Goal: Find specific page/section: Locate a particular part of the current website

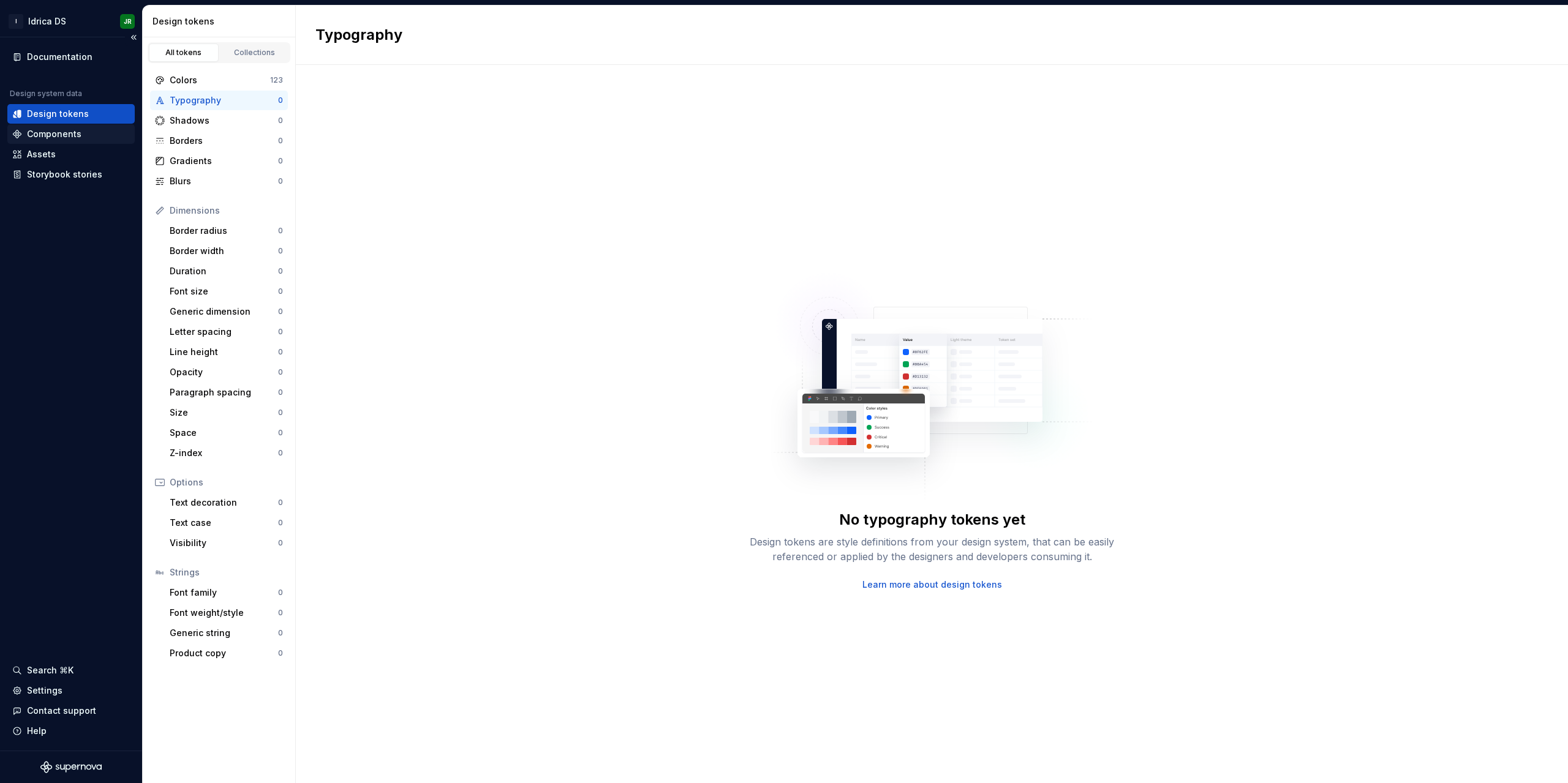
click at [88, 136] on div "Components" at bounding box center [71, 134] width 118 height 13
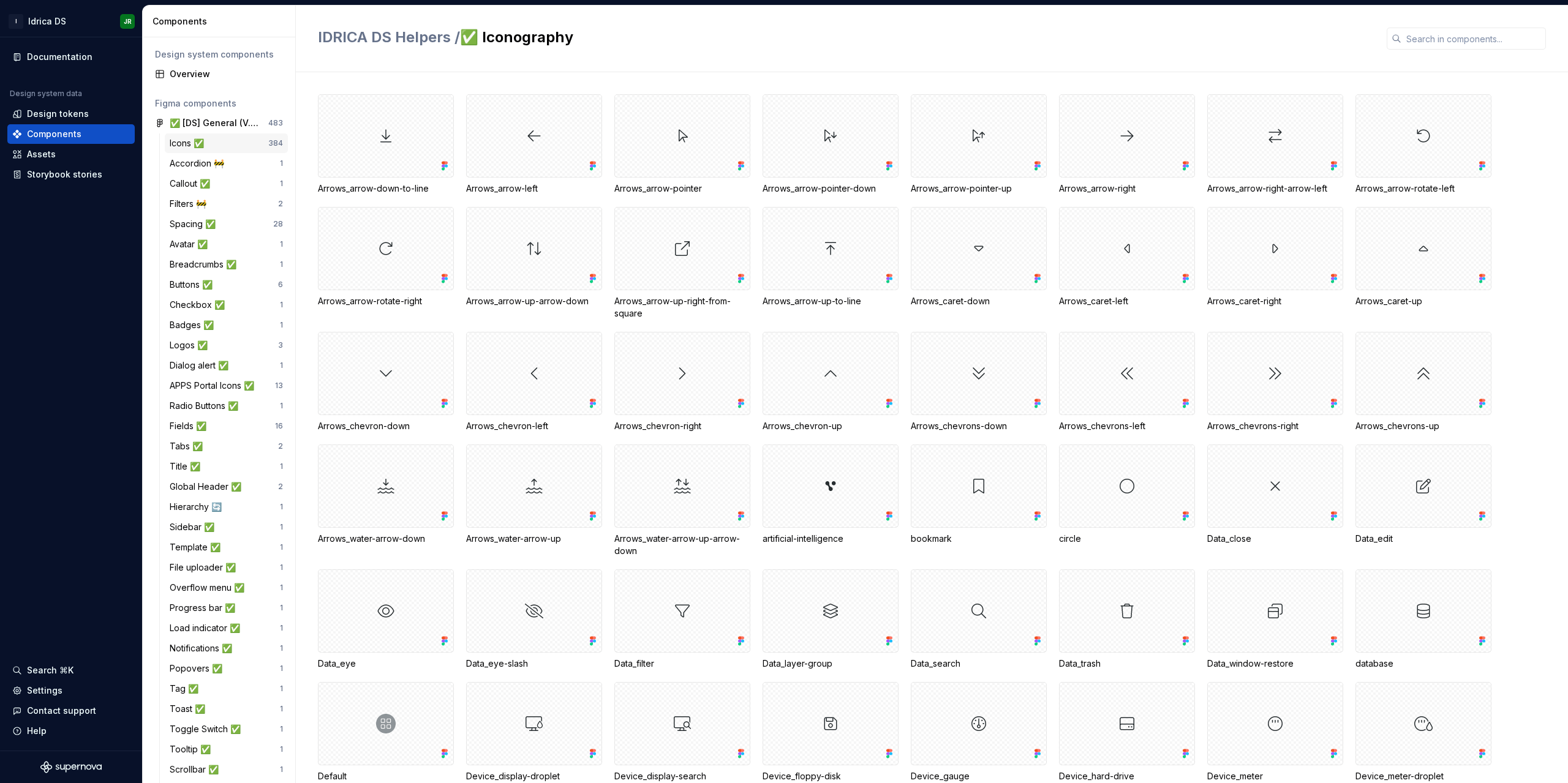
click at [179, 144] on div "Icons ✅" at bounding box center [189, 143] width 39 height 13
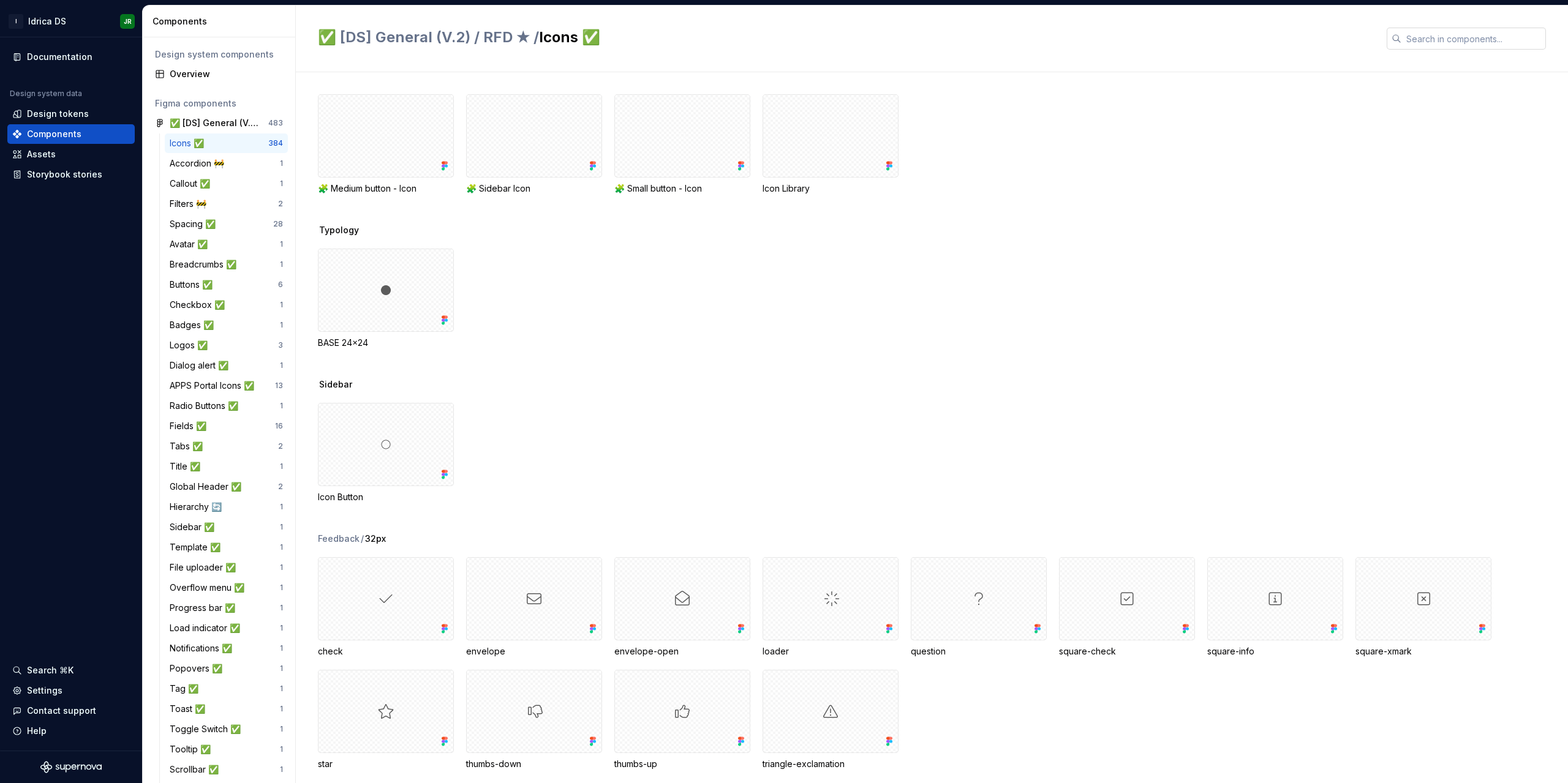
click at [1176, 44] on input "text" at bounding box center [1473, 38] width 144 height 22
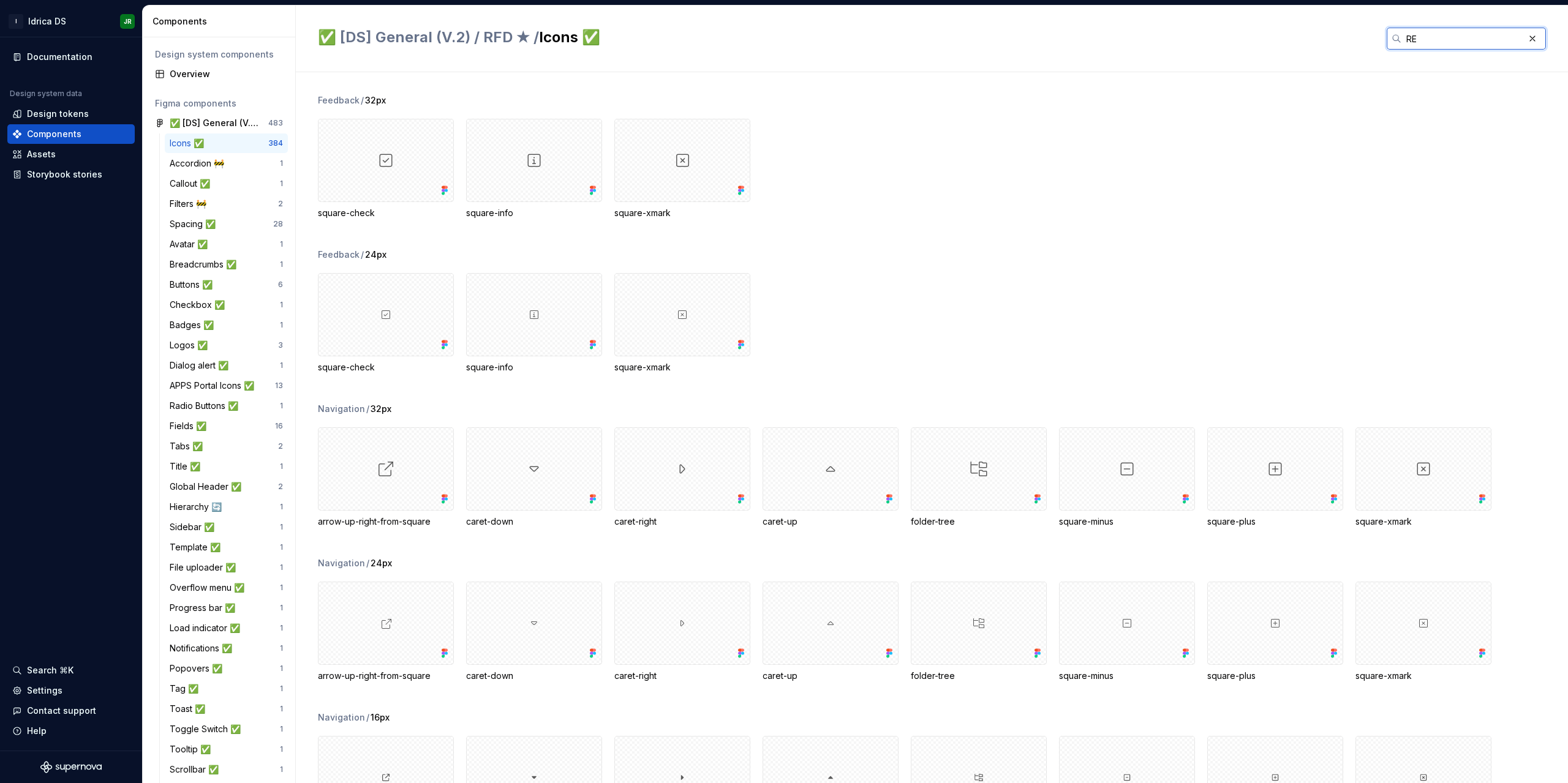
type input "R"
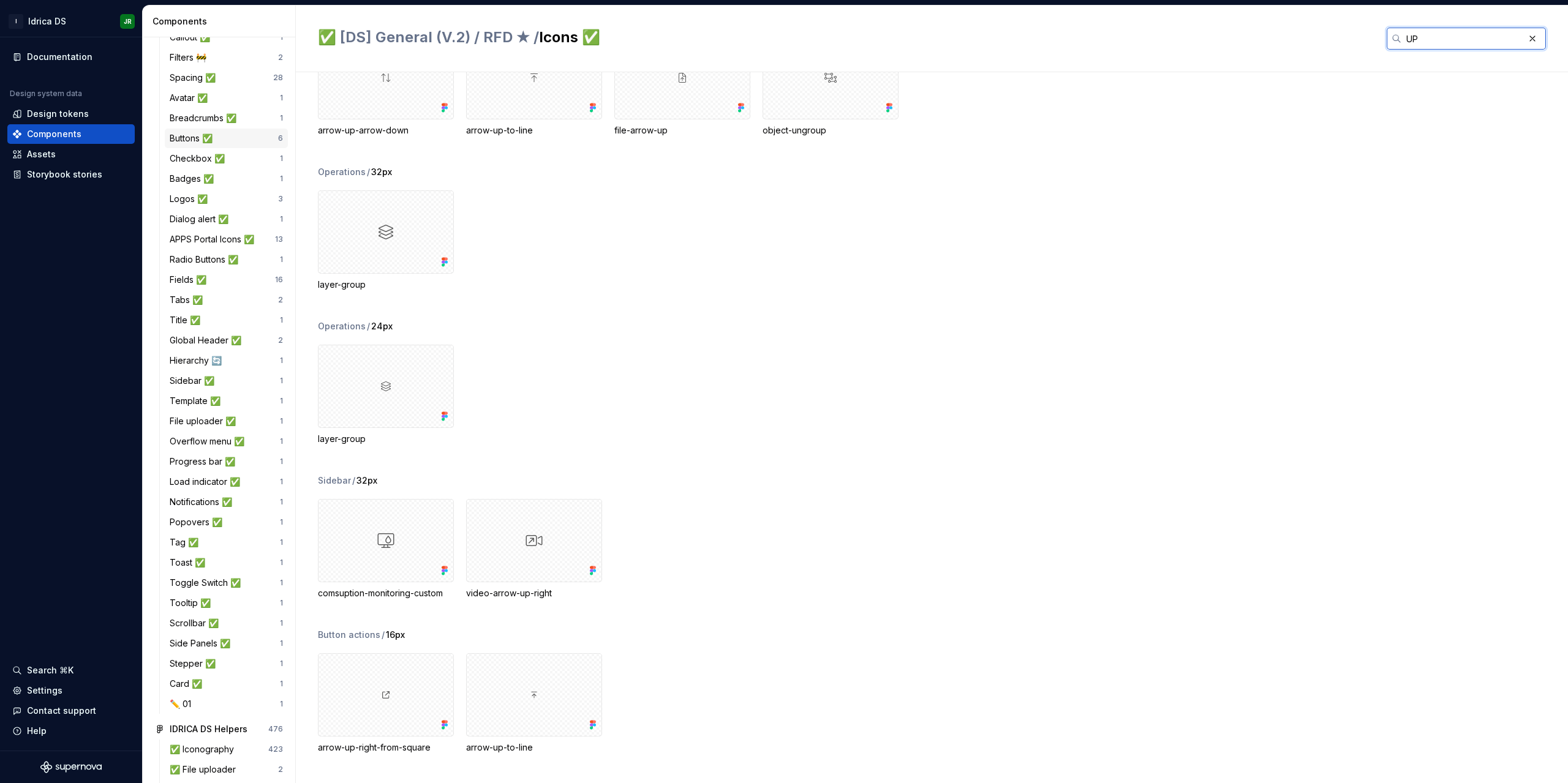
scroll to position [183, 0]
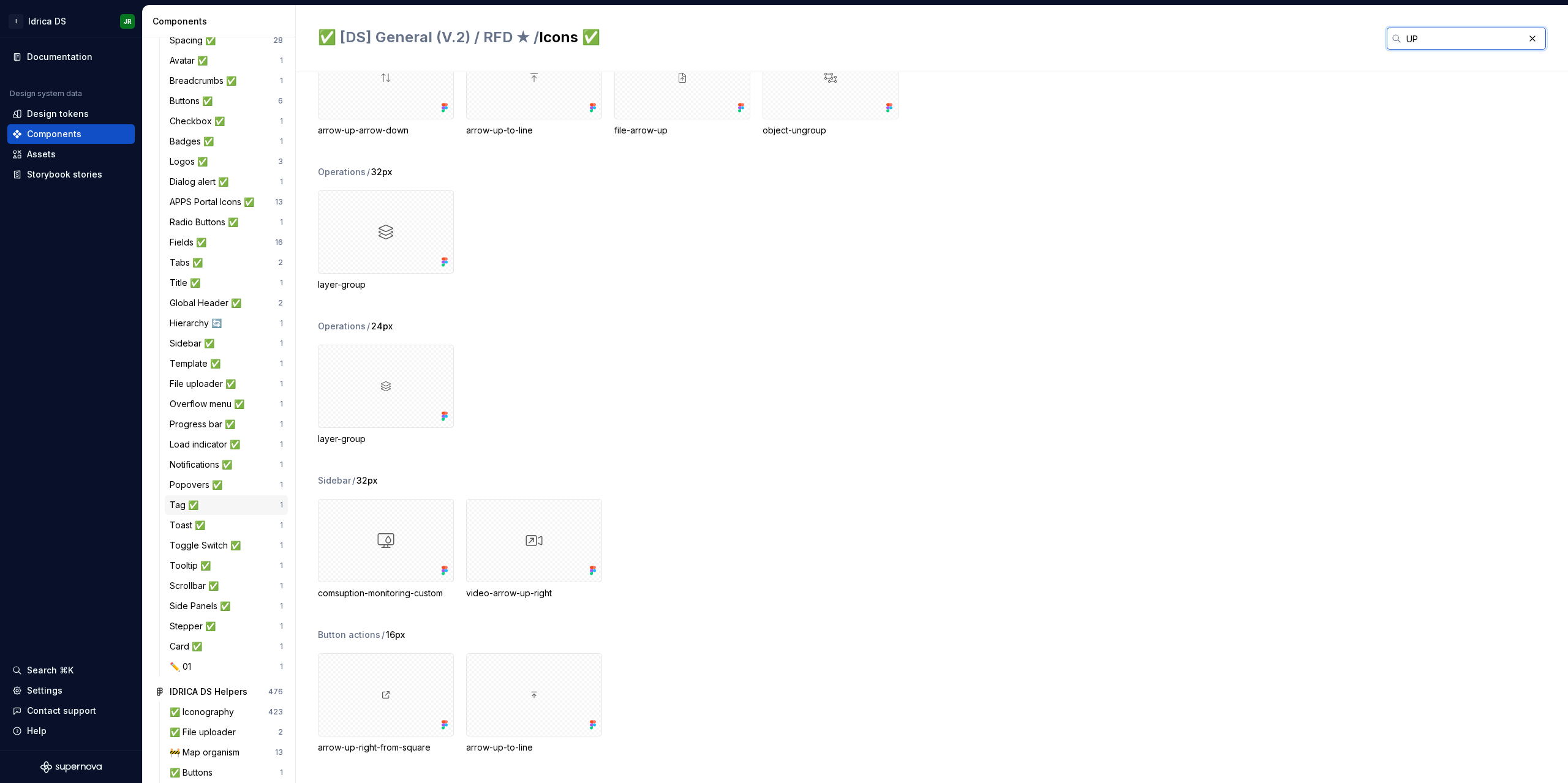
type input "UP"
click at [177, 504] on div "Tag ✅" at bounding box center [186, 505] width 34 height 13
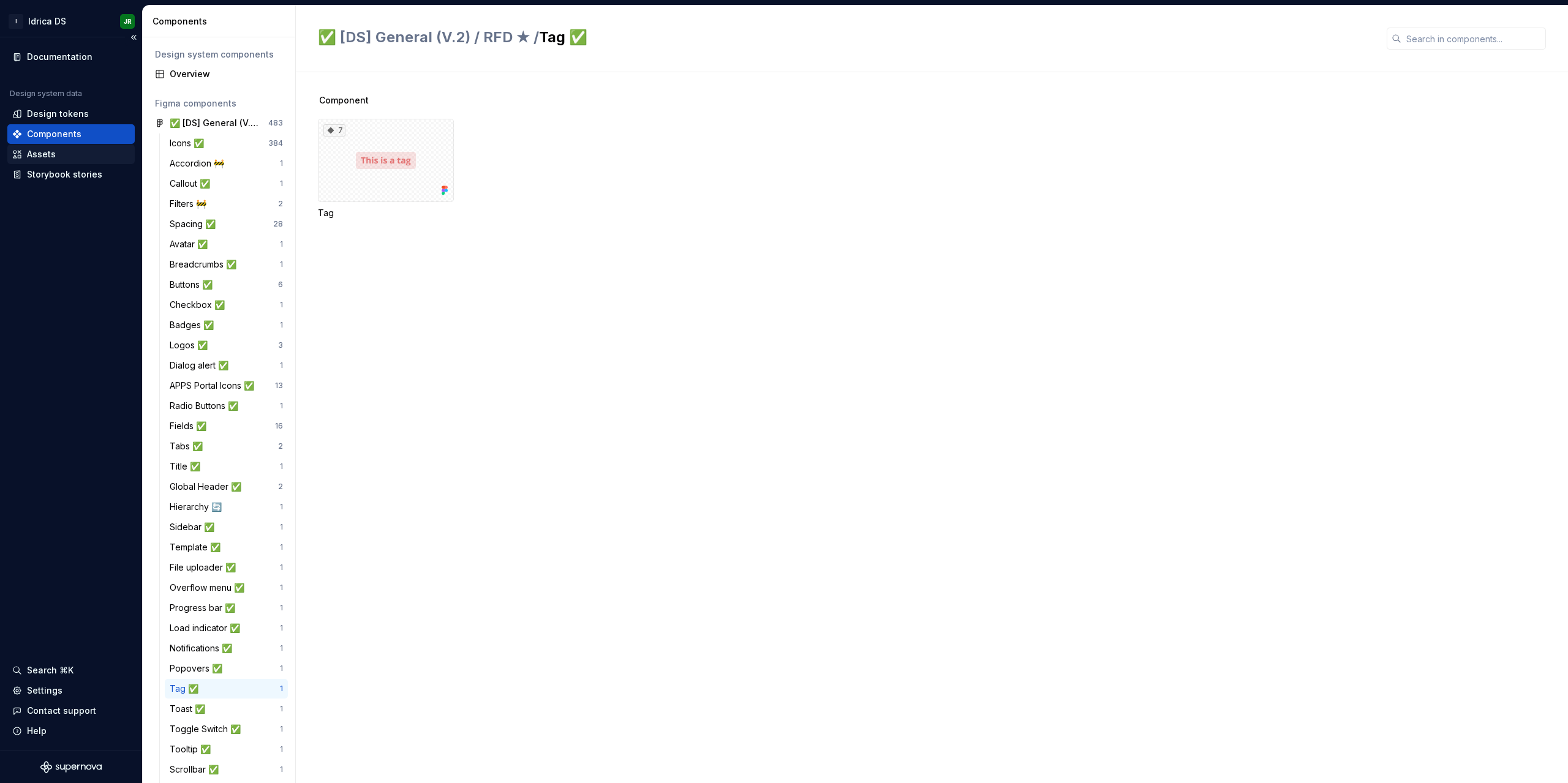
click at [45, 159] on div "Assets" at bounding box center [42, 154] width 29 height 13
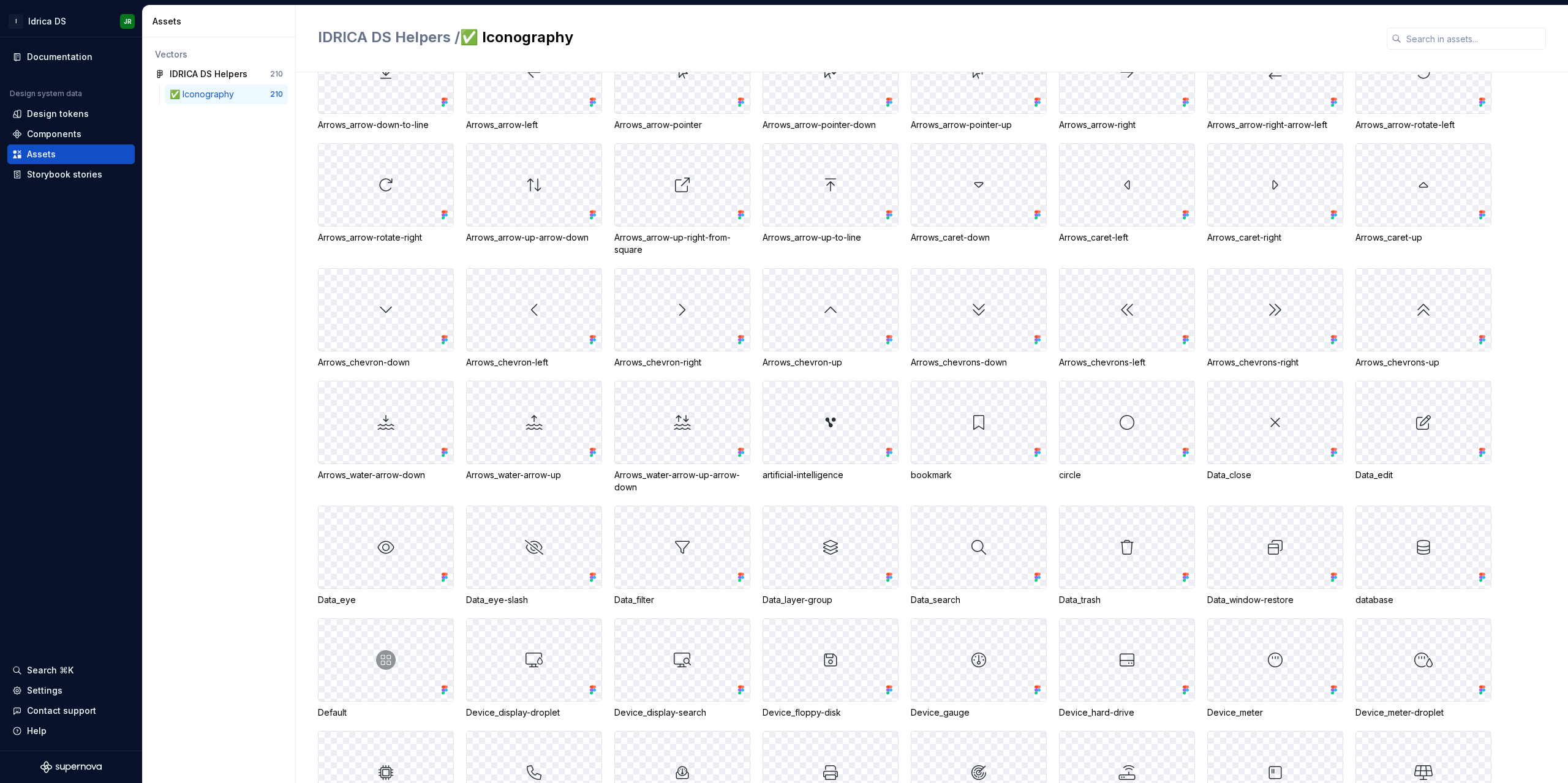
scroll to position [183, 0]
